Goal: Task Accomplishment & Management: Manage account settings

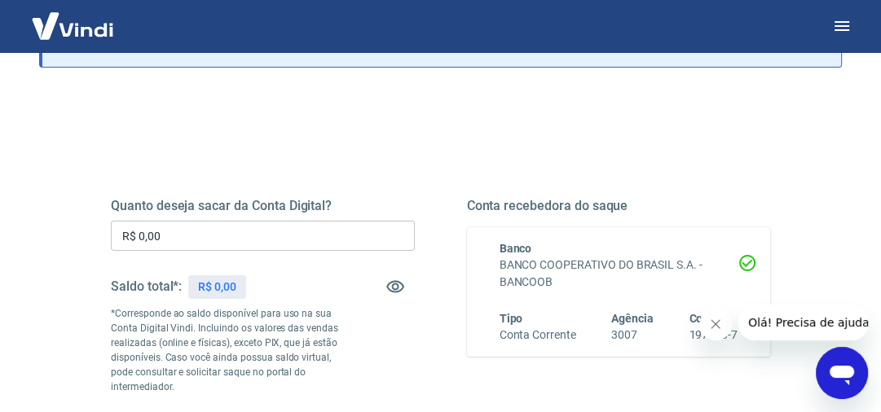
scroll to position [130, 0]
click at [171, 238] on input "R$ 0,00" at bounding box center [263, 235] width 304 height 30
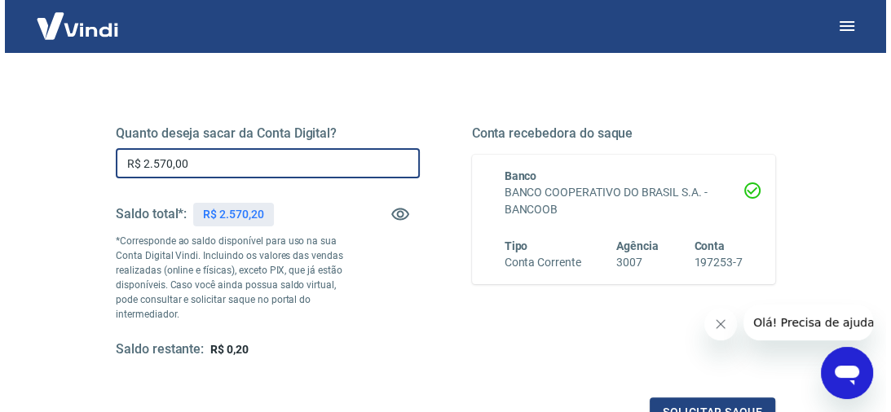
scroll to position [326, 0]
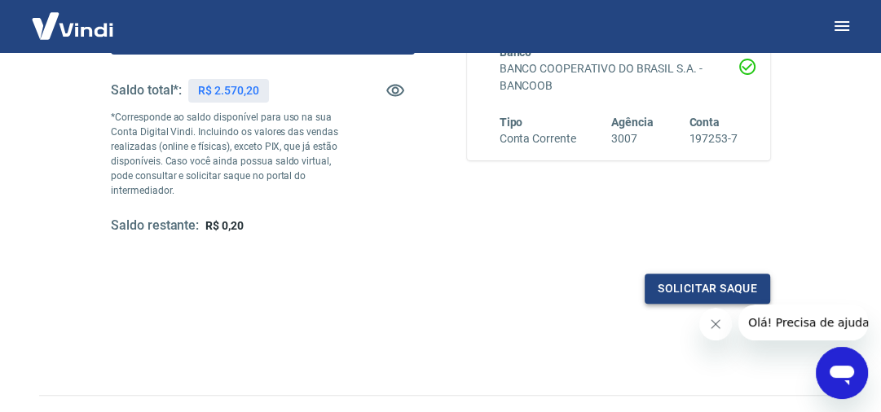
type input "R$ 2.570,00"
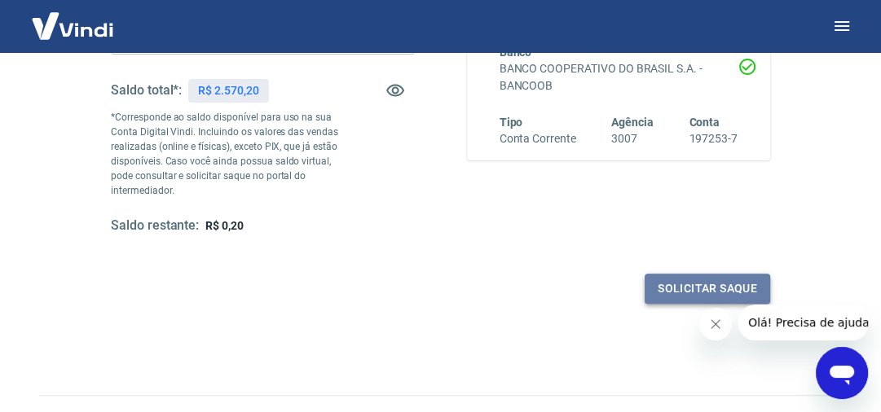
click at [703, 290] on button "Solicitar saque" at bounding box center [708, 289] width 126 height 30
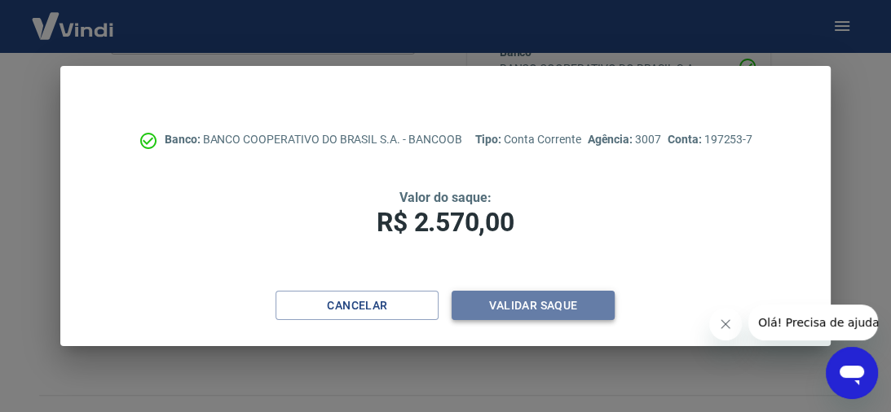
click at [509, 302] on button "Validar saque" at bounding box center [533, 306] width 163 height 30
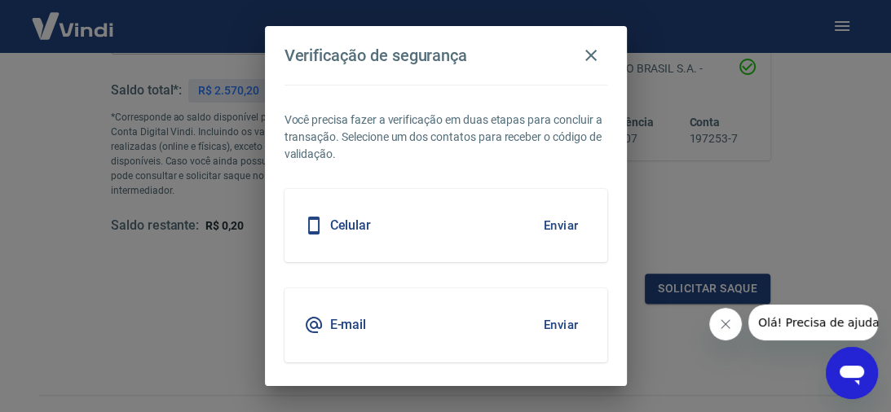
click at [538, 324] on button "Enviar" at bounding box center [561, 325] width 53 height 34
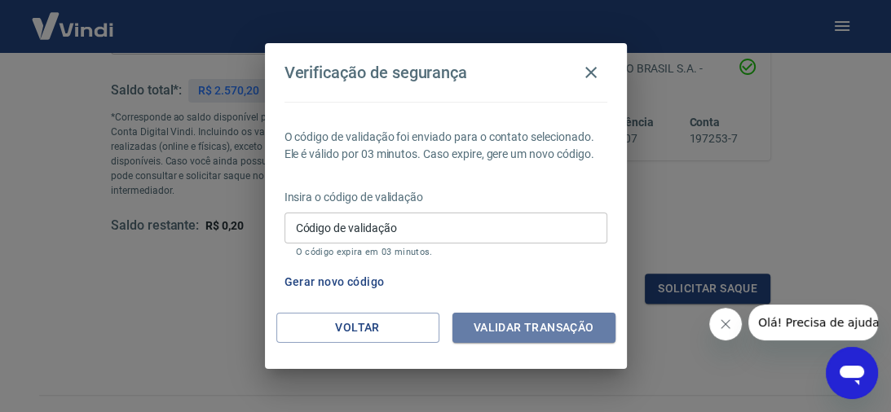
click at [538, 324] on button "Validar transação" at bounding box center [533, 328] width 163 height 30
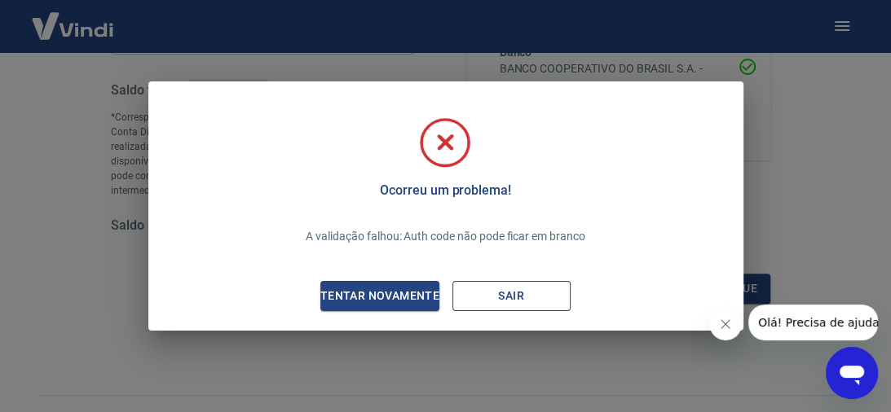
click at [523, 300] on button "Sair" at bounding box center [511, 296] width 118 height 30
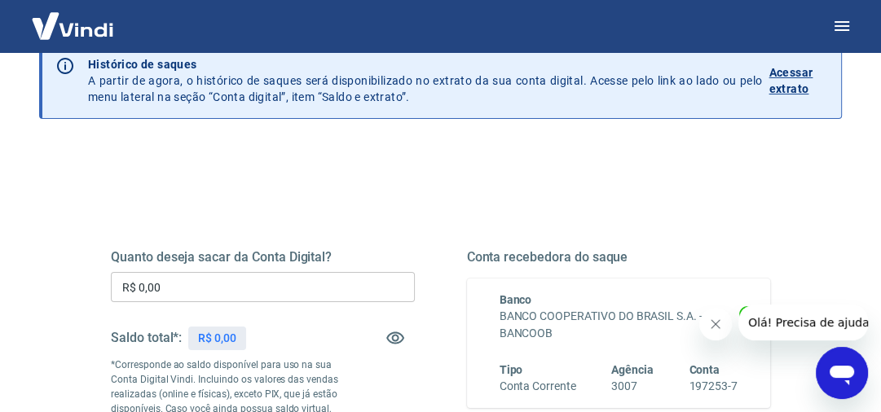
scroll to position [130, 0]
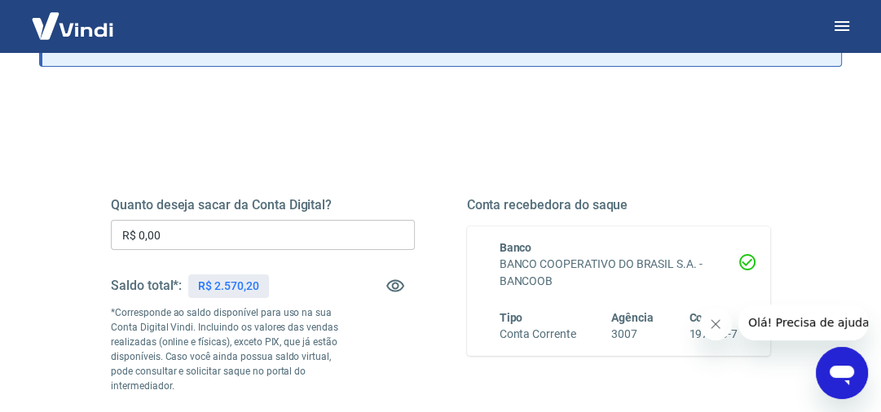
click at [322, 240] on input "R$ 0,00" at bounding box center [263, 235] width 304 height 30
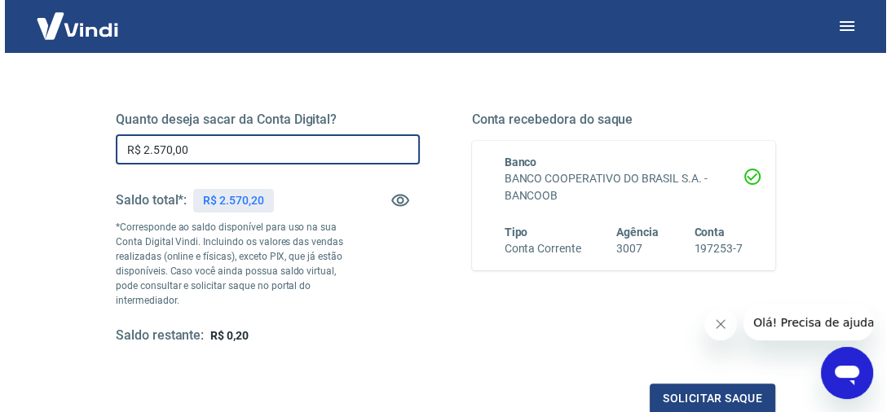
scroll to position [261, 0]
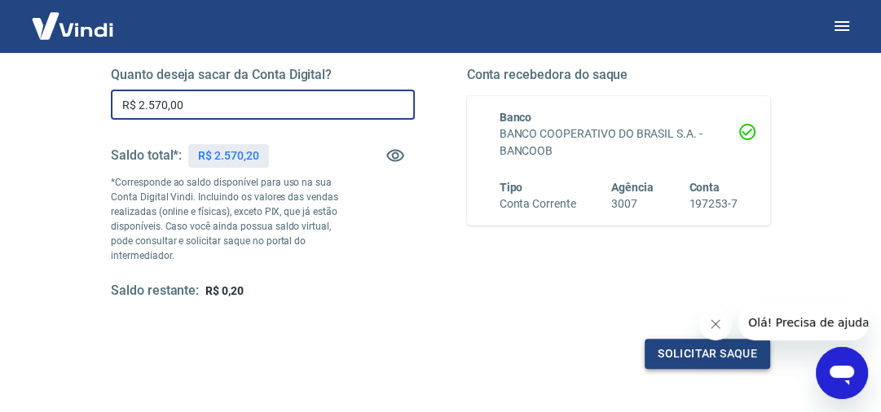
type input "R$ 2.570,00"
click at [703, 360] on button "Solicitar saque" at bounding box center [708, 354] width 126 height 30
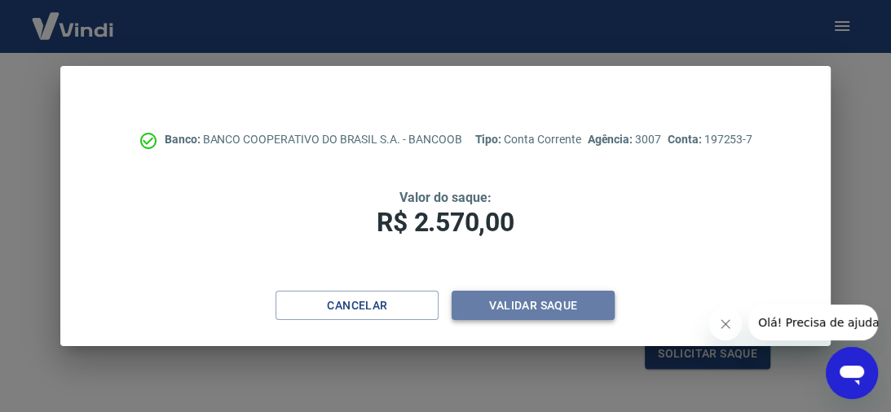
click at [508, 302] on button "Validar saque" at bounding box center [533, 306] width 163 height 30
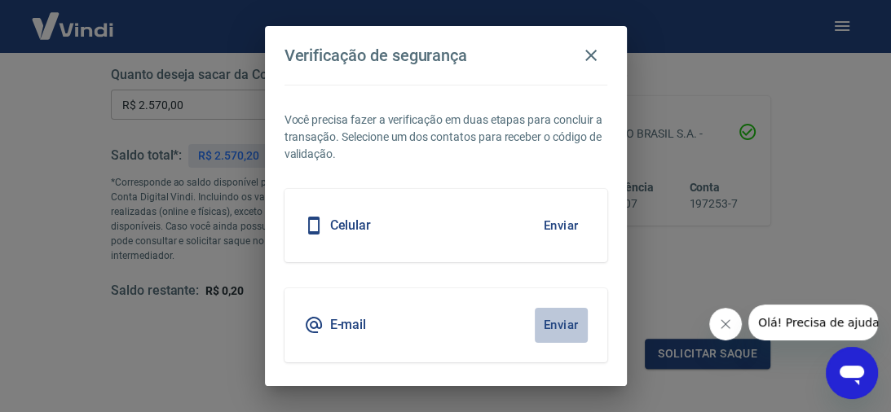
drag, startPoint x: 570, startPoint y: 333, endPoint x: 542, endPoint y: 324, distance: 28.9
click at [568, 333] on button "Enviar" at bounding box center [561, 325] width 53 height 34
click at [541, 324] on button "Enviar" at bounding box center [561, 325] width 53 height 34
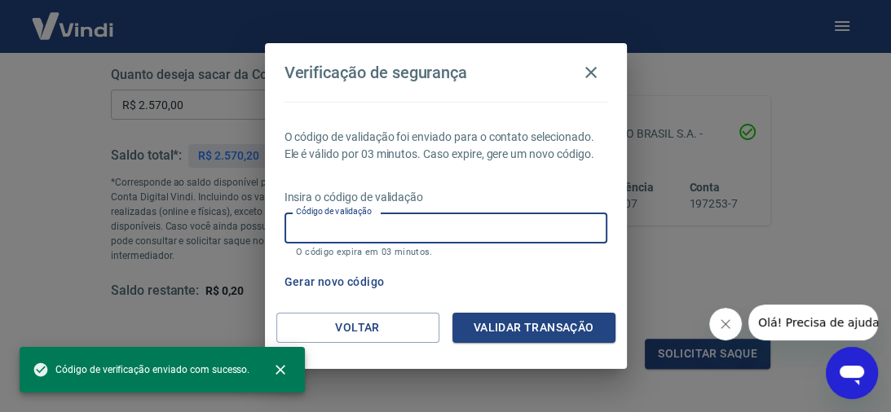
click at [437, 218] on input "Código de validação" at bounding box center [445, 228] width 323 height 30
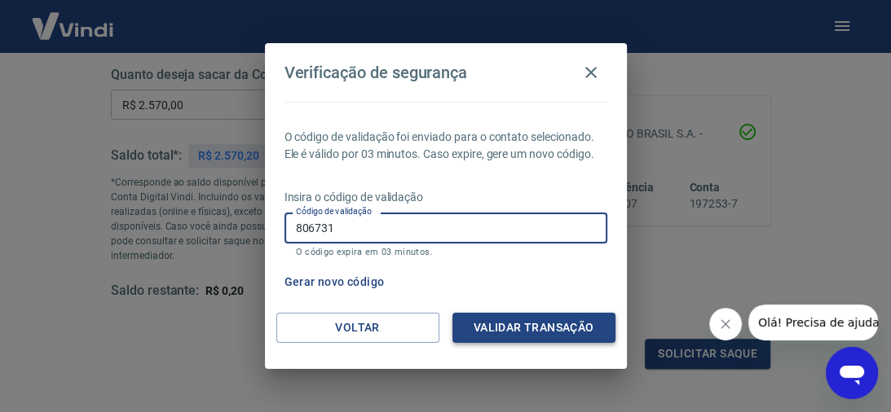
type input "806731"
click at [514, 332] on button "Validar transação" at bounding box center [533, 328] width 163 height 30
